Goal: Task Accomplishment & Management: Complete application form

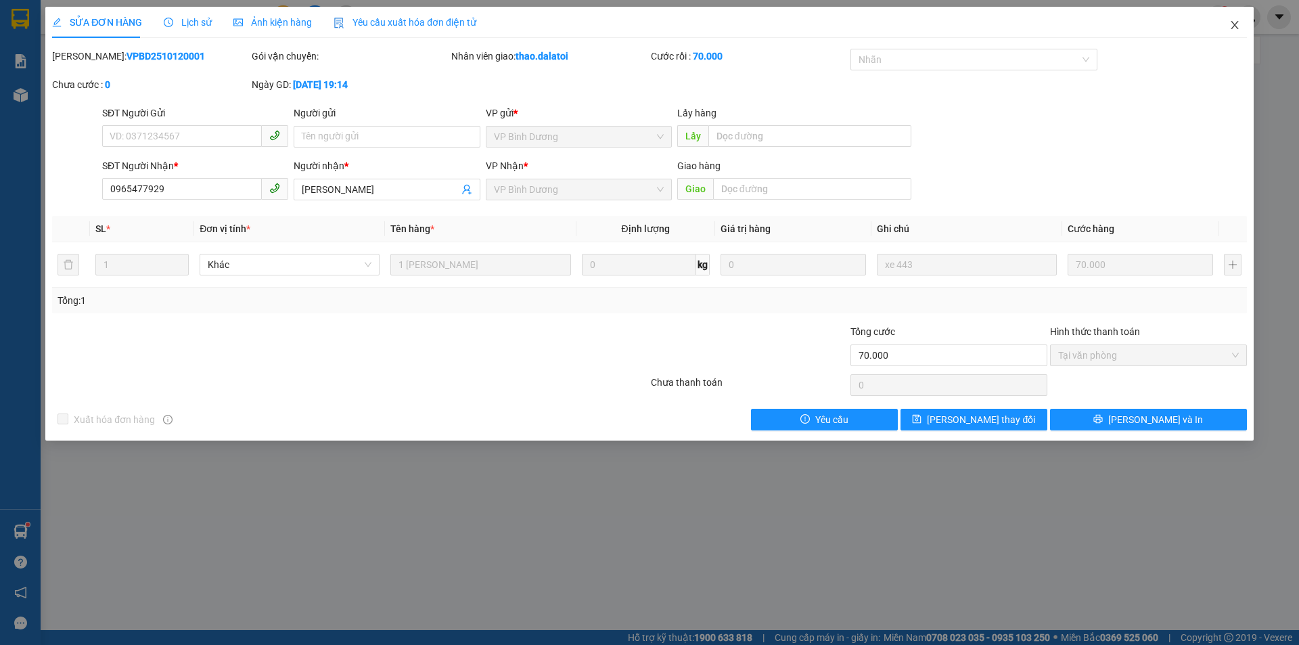
click at [1238, 26] on icon "close" at bounding box center [1234, 25] width 11 height 11
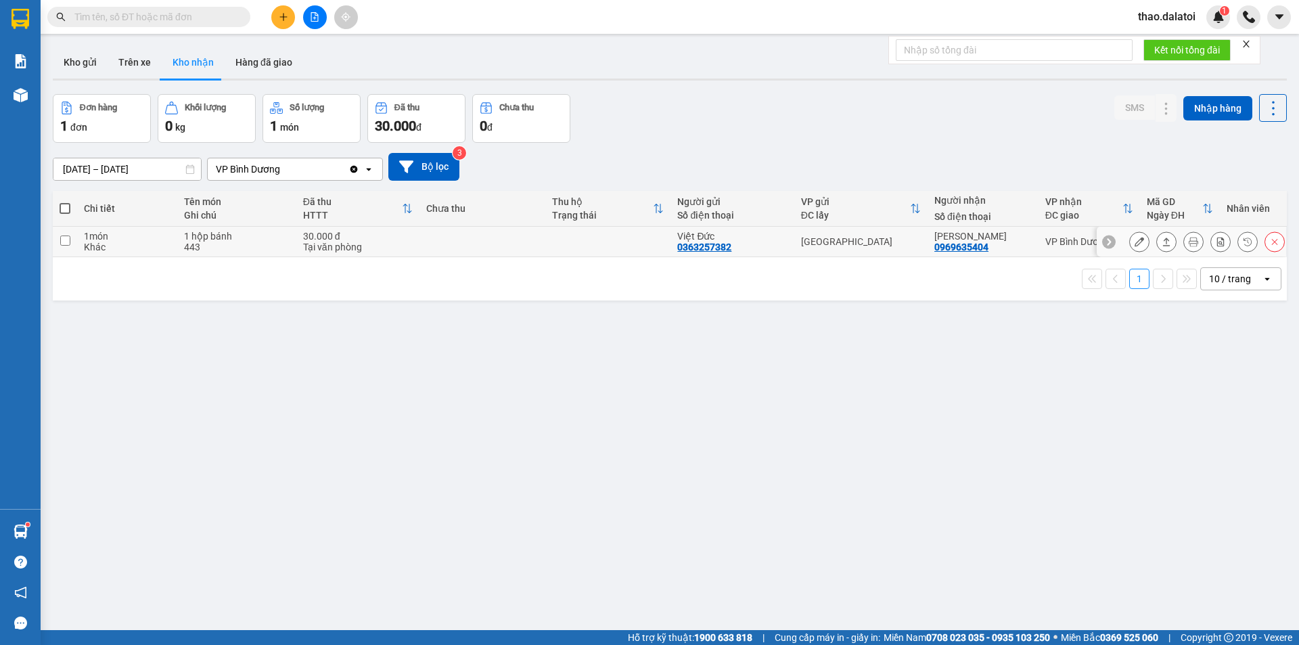
click at [60, 239] on input "checkbox" at bounding box center [65, 240] width 10 height 10
checkbox input "true"
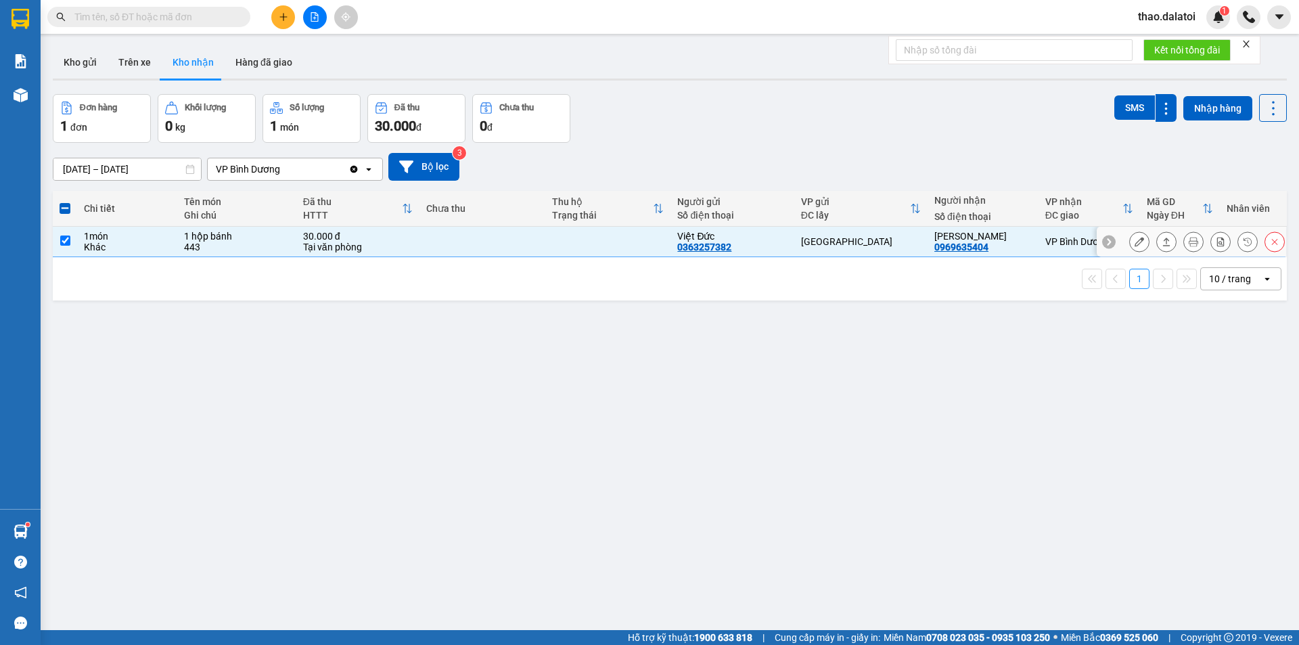
click at [1134, 241] on icon at bounding box center [1138, 241] width 9 height 9
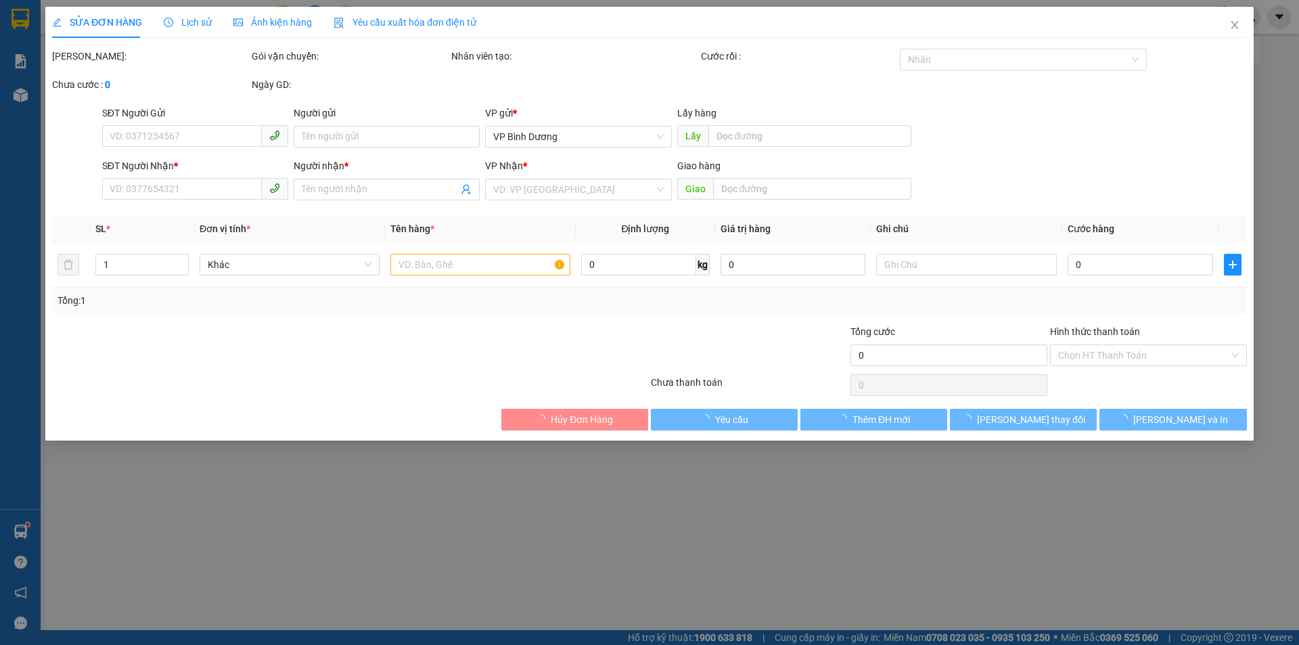
type input "0363257382"
type input "Việt Đức"
type input "0969635404"
type input "[PERSON_NAME]"
type input "30.000"
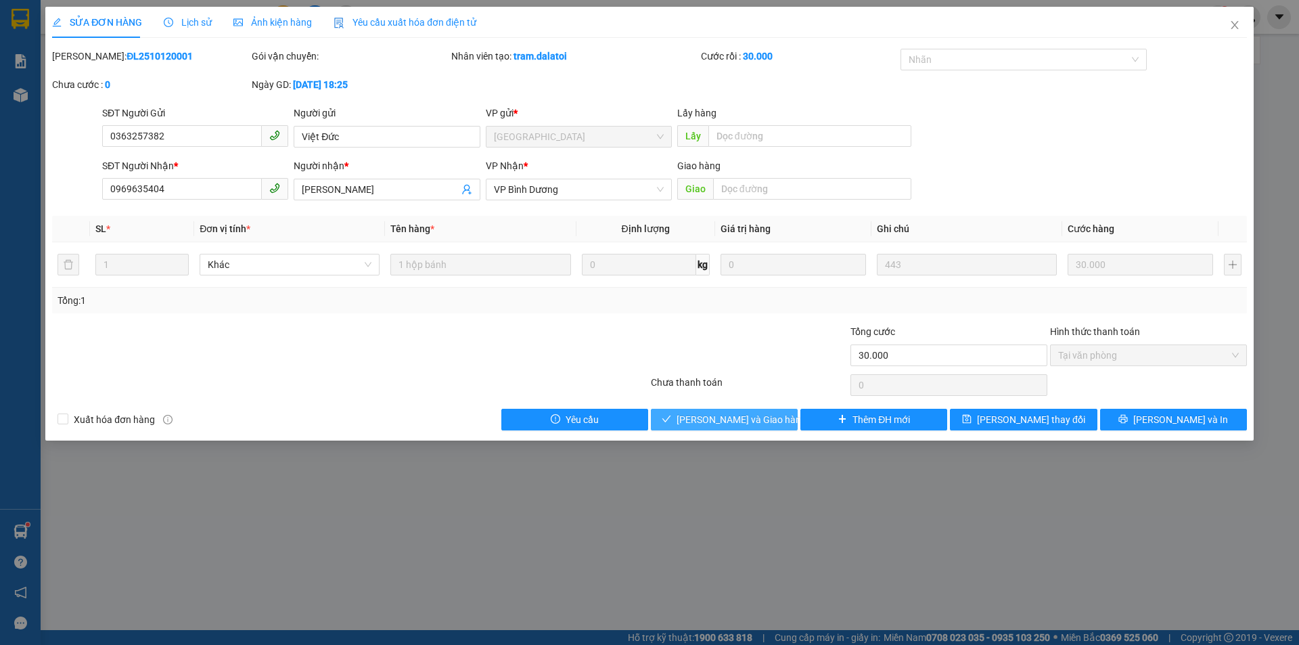
click at [724, 421] on span "[PERSON_NAME] và Giao hàng" at bounding box center [741, 419] width 130 height 15
